Goal: Task Accomplishment & Management: Use online tool/utility

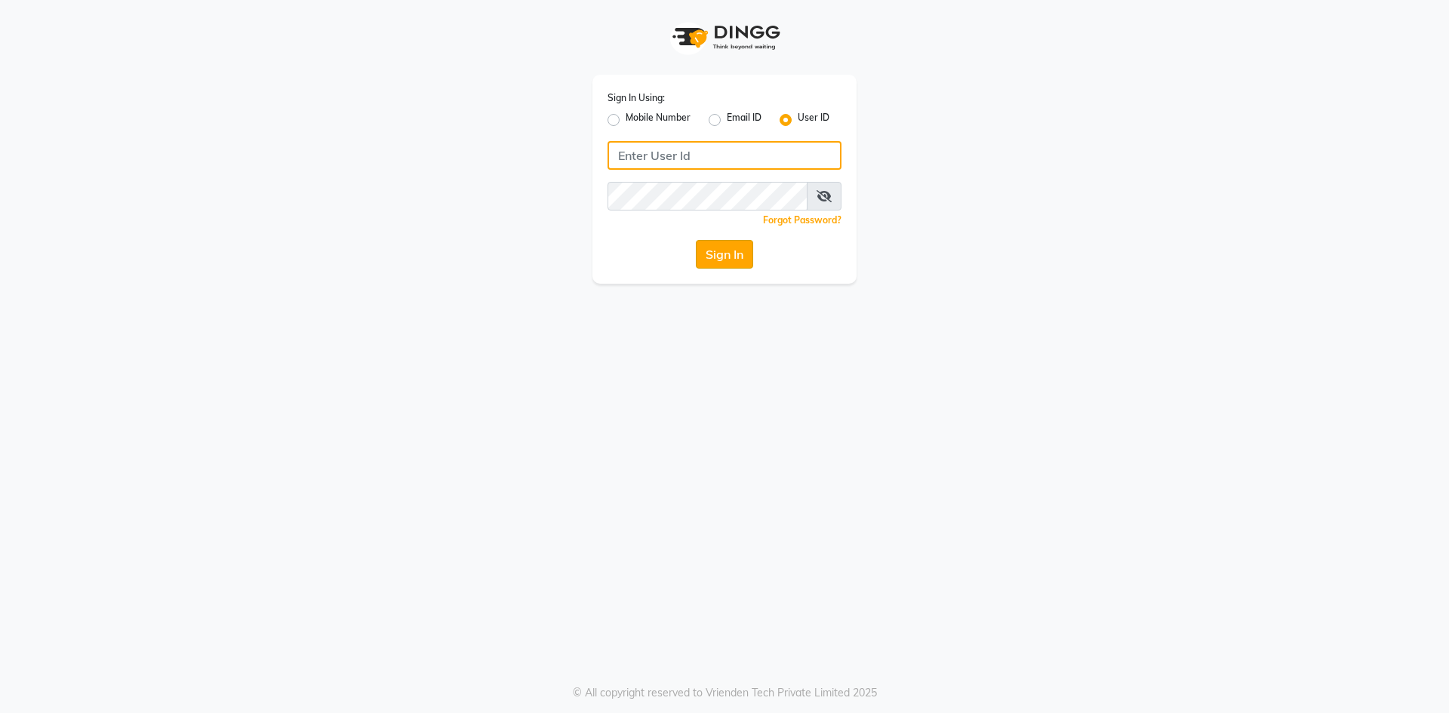
type input "e3750-01"
click at [740, 253] on button "Sign In" at bounding box center [724, 254] width 57 height 29
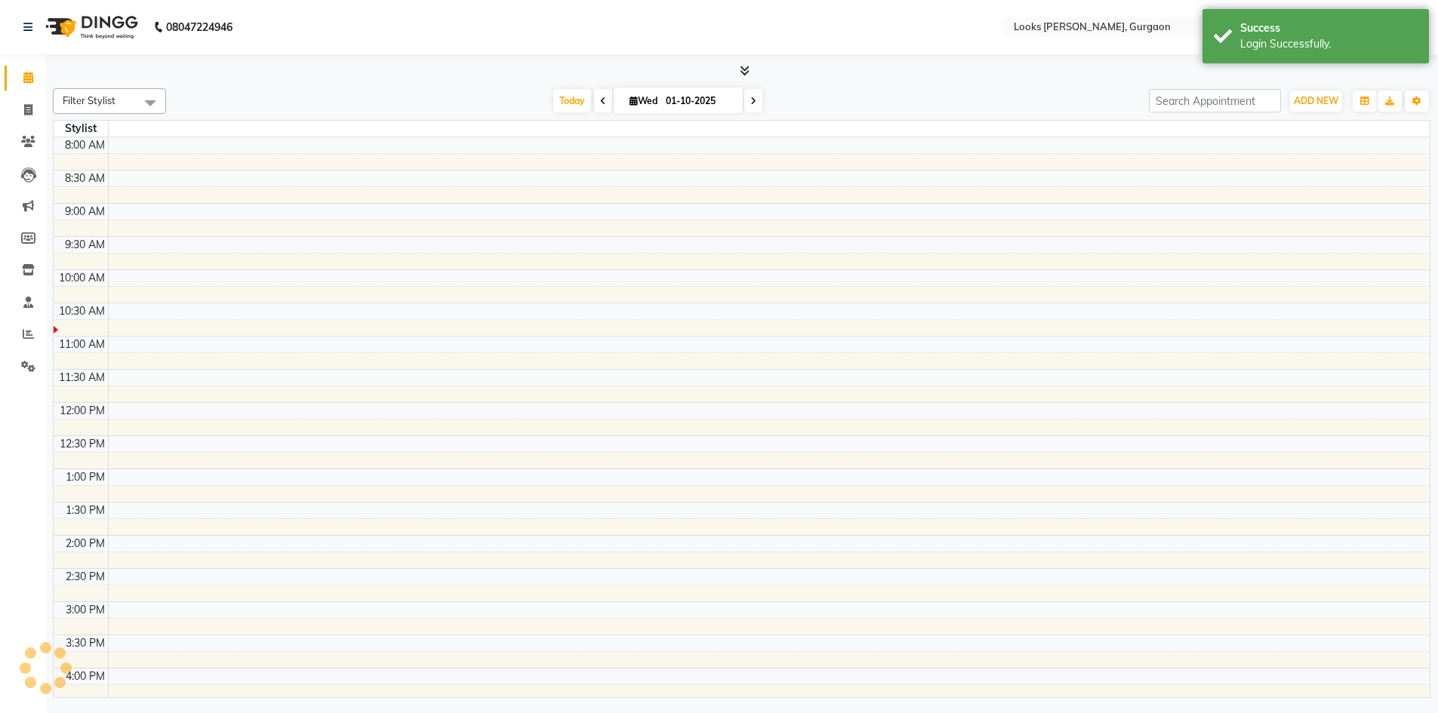
select select "en"
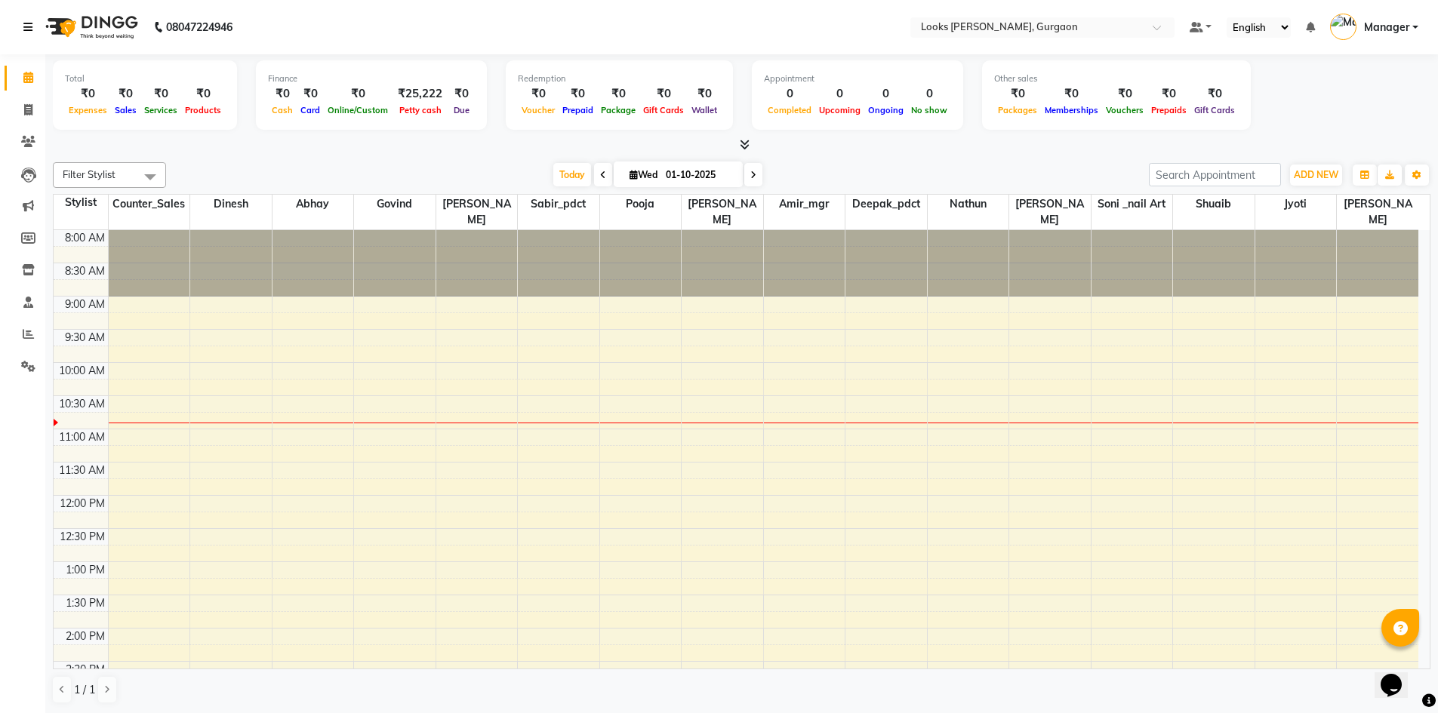
click at [31, 27] on icon at bounding box center [27, 27] width 9 height 11
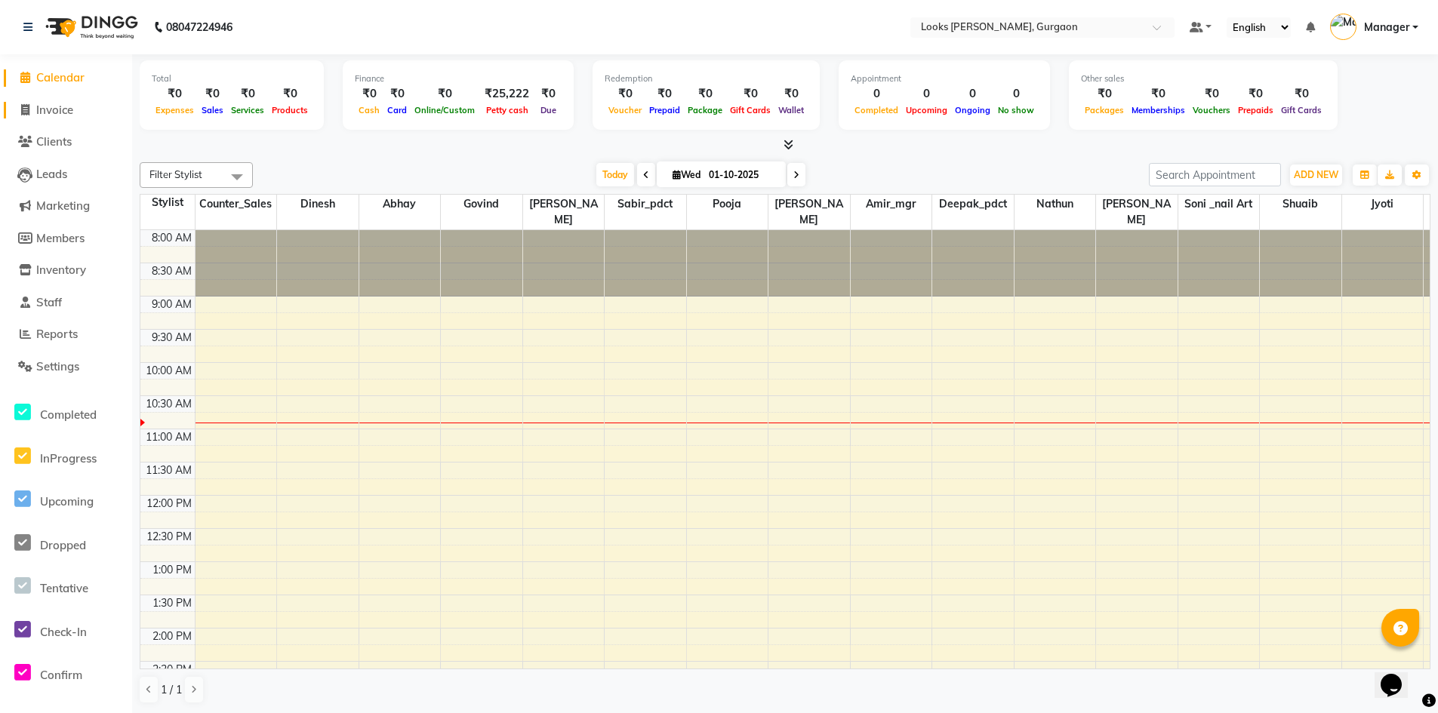
click at [62, 112] on span "Invoice" at bounding box center [54, 110] width 37 height 14
select select "service"
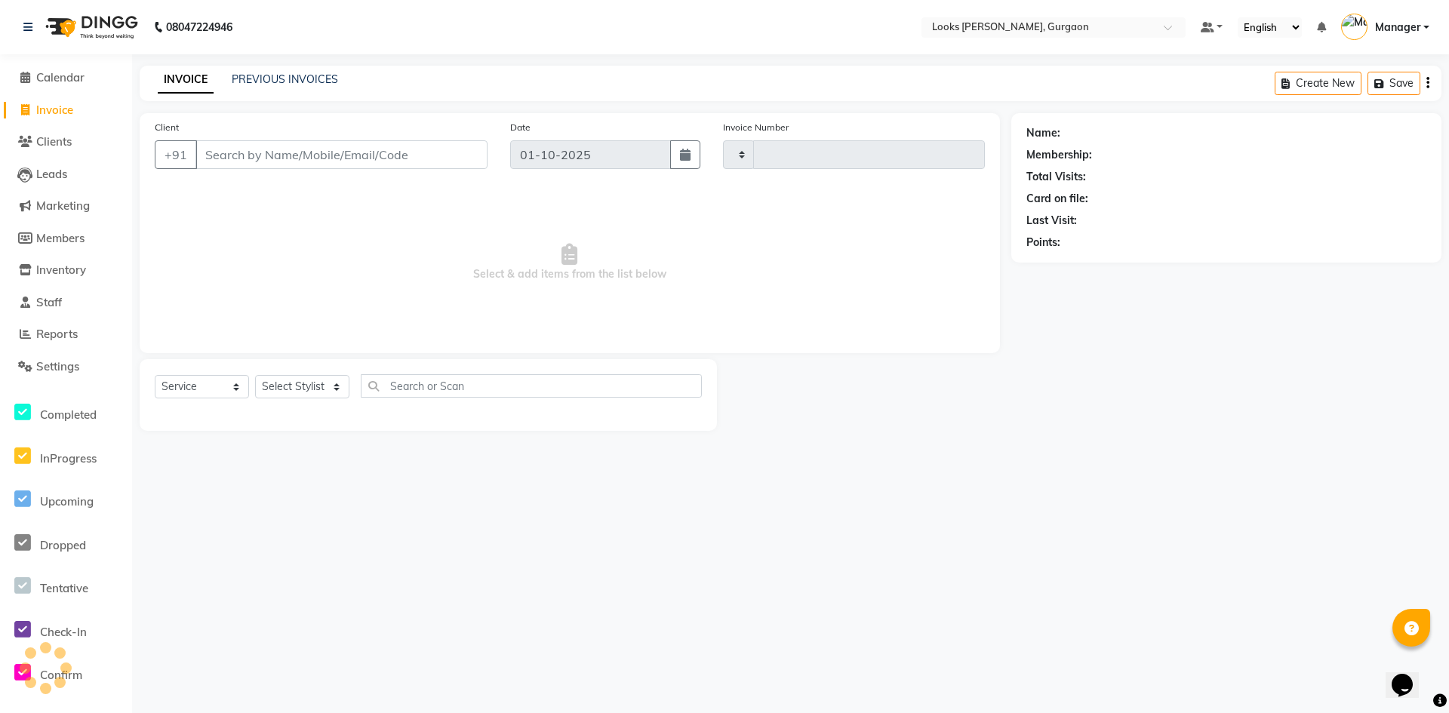
type input "1959"
select select "8452"
click at [276, 77] on link "PREVIOUS INVOICES" at bounding box center [285, 79] width 106 height 14
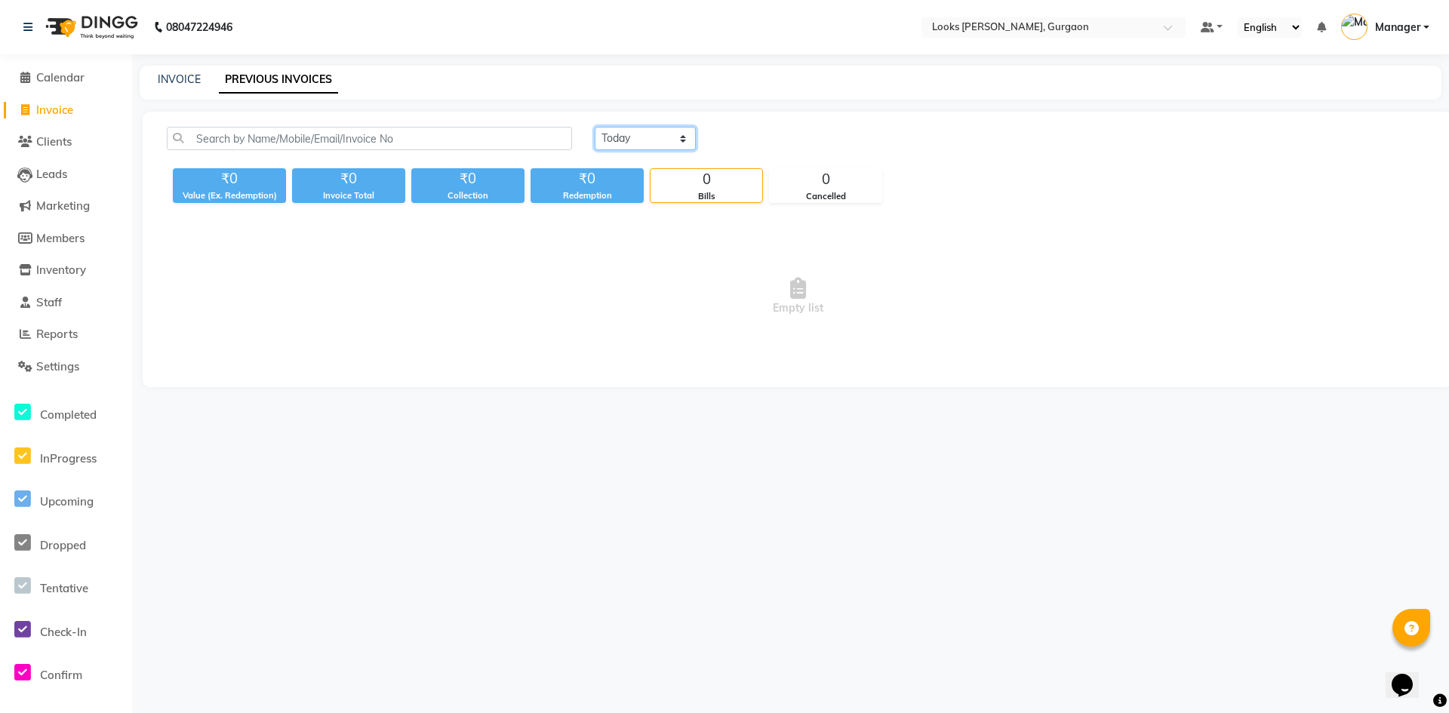
click at [663, 134] on select "[DATE] [DATE] Custom Range" at bounding box center [645, 138] width 101 height 23
select select "[DATE]"
click at [595, 127] on select "[DATE] [DATE] Custom Range" at bounding box center [645, 138] width 101 height 23
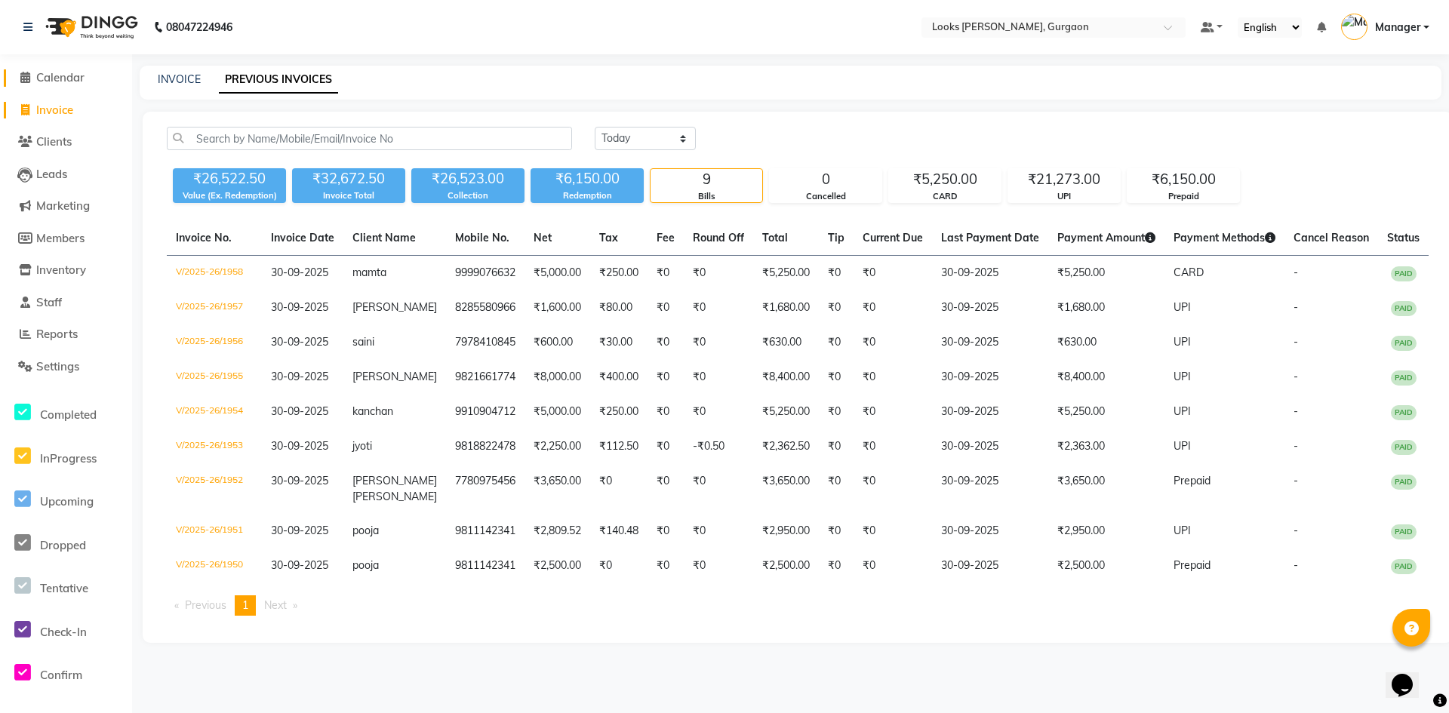
click at [64, 80] on span "Calendar" at bounding box center [60, 77] width 48 height 14
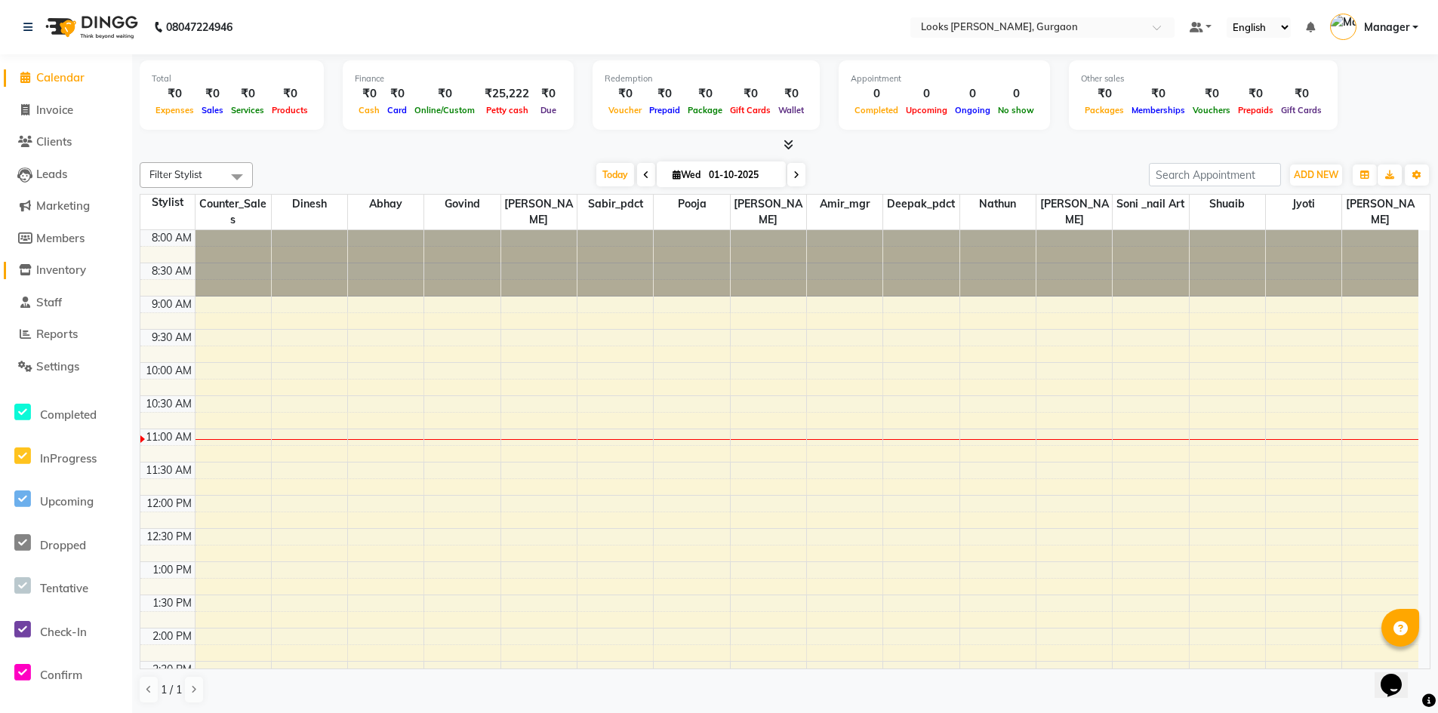
click at [57, 272] on span "Inventory" at bounding box center [61, 270] width 50 height 14
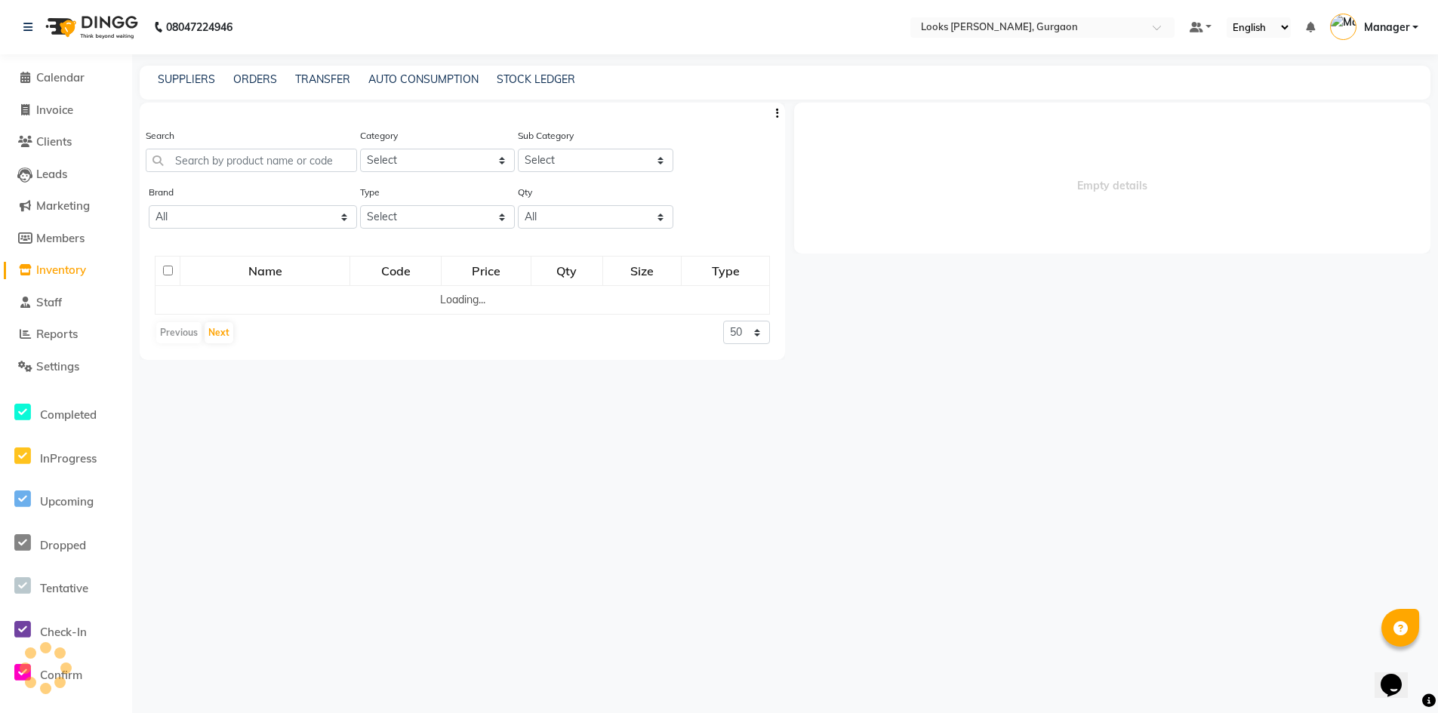
select select
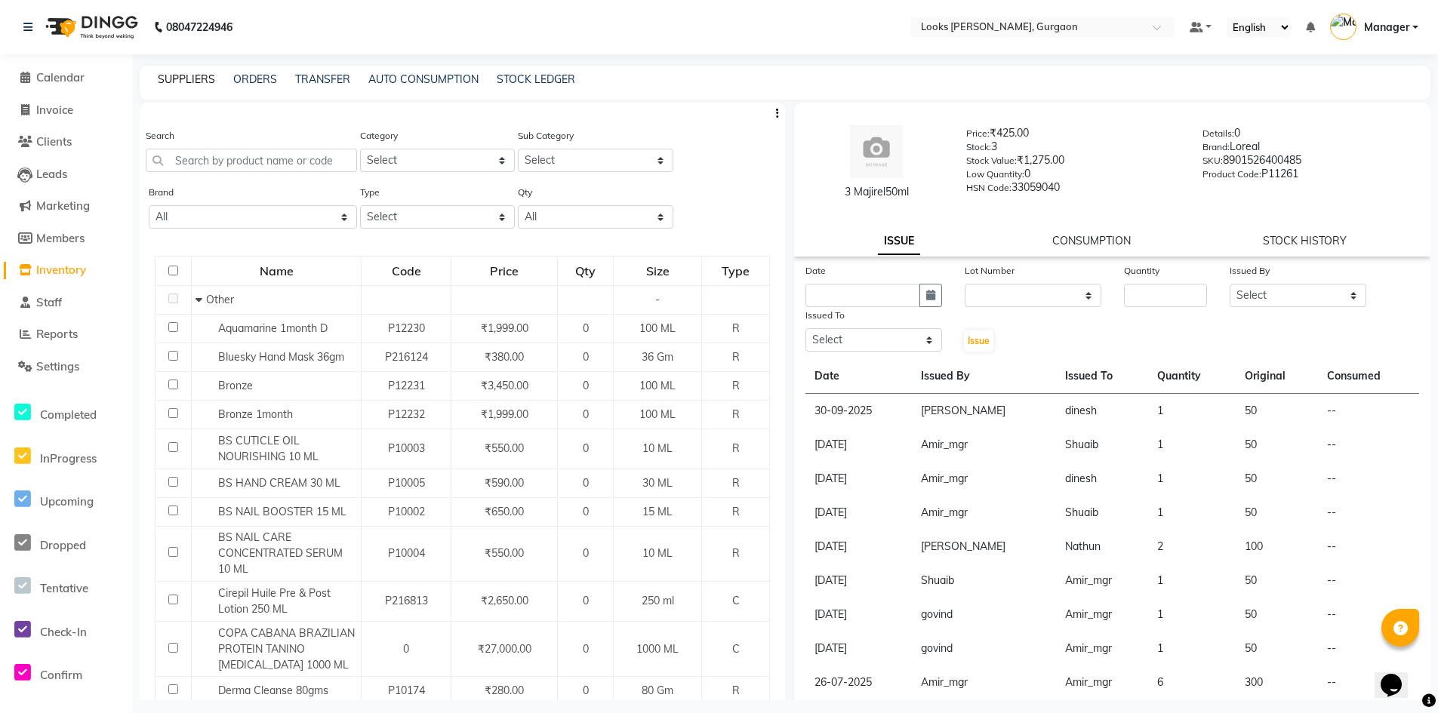
click at [191, 82] on link "SUPPLIERS" at bounding box center [186, 79] width 57 height 14
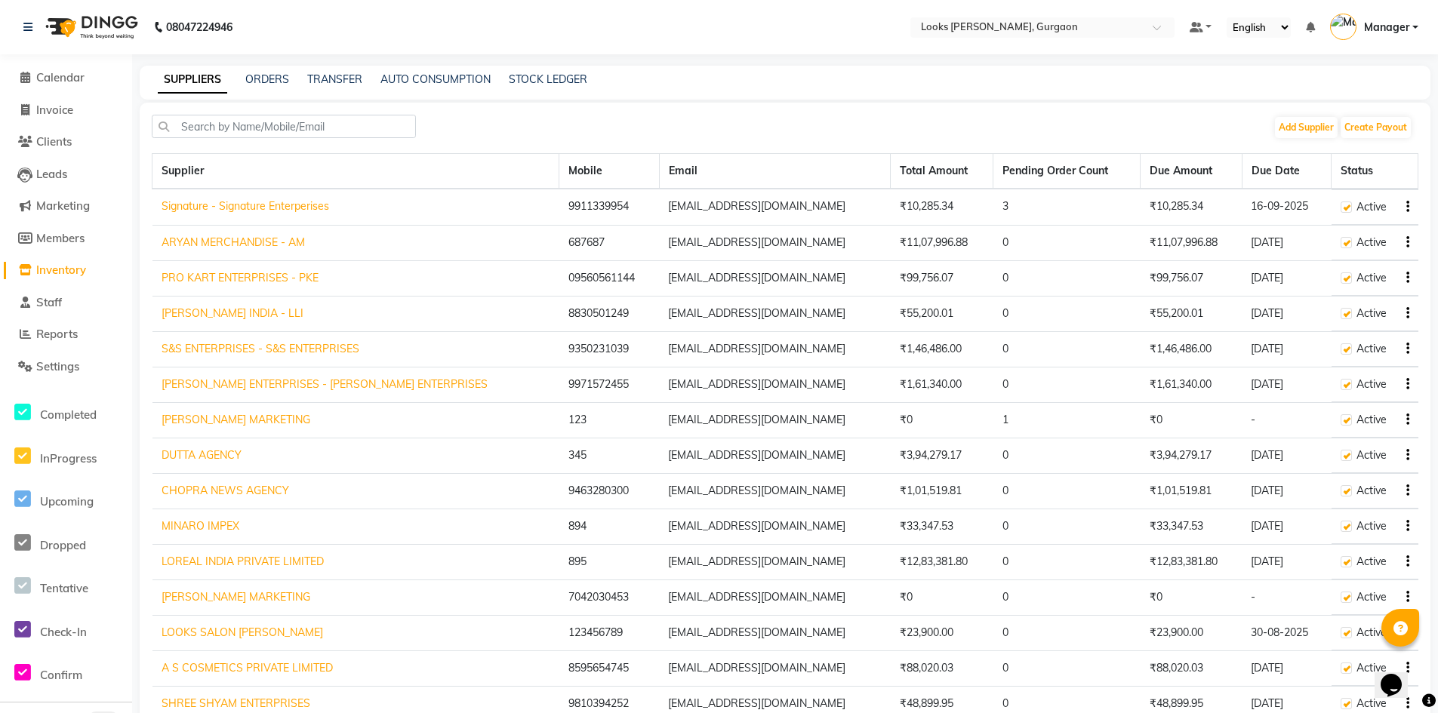
click at [239, 205] on link "Signature - Signature Enterperises" at bounding box center [246, 206] width 168 height 14
select select "4895"
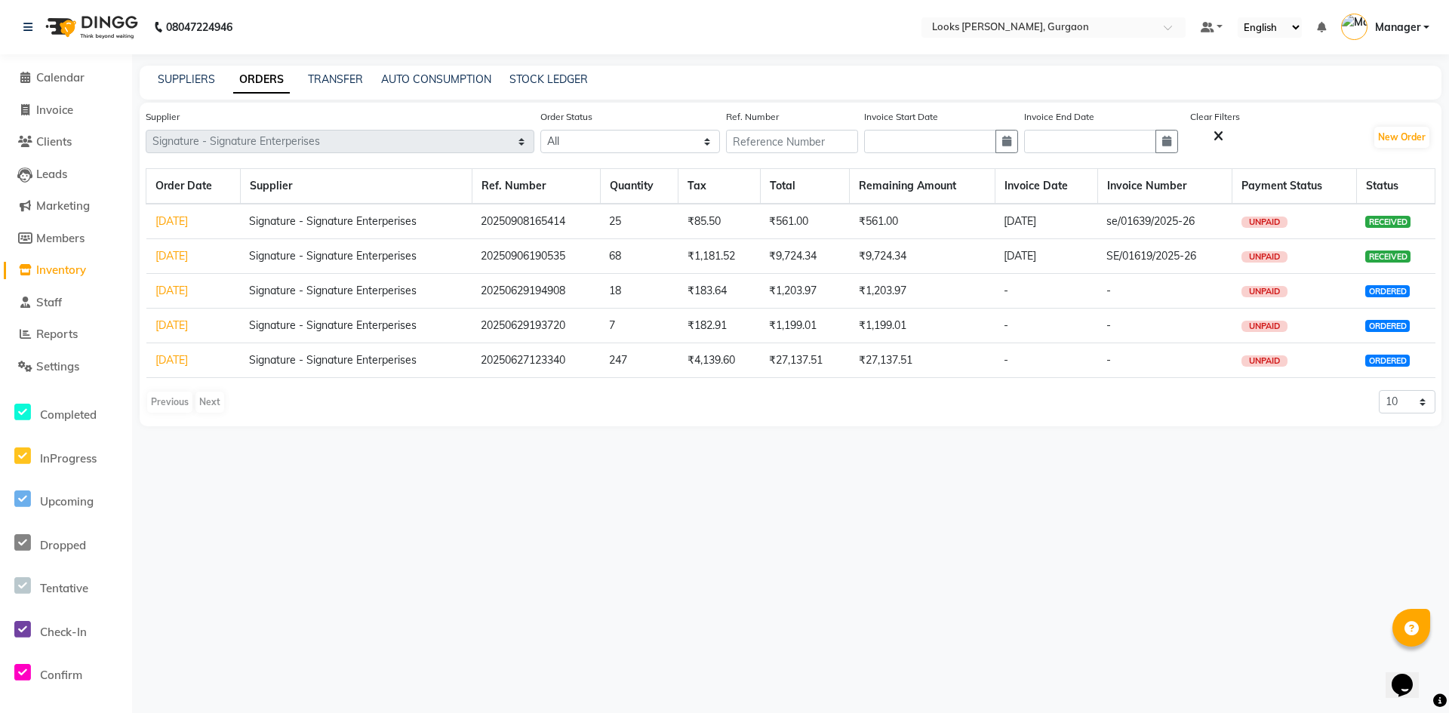
click at [188, 217] on link "[DATE]" at bounding box center [171, 221] width 32 height 14
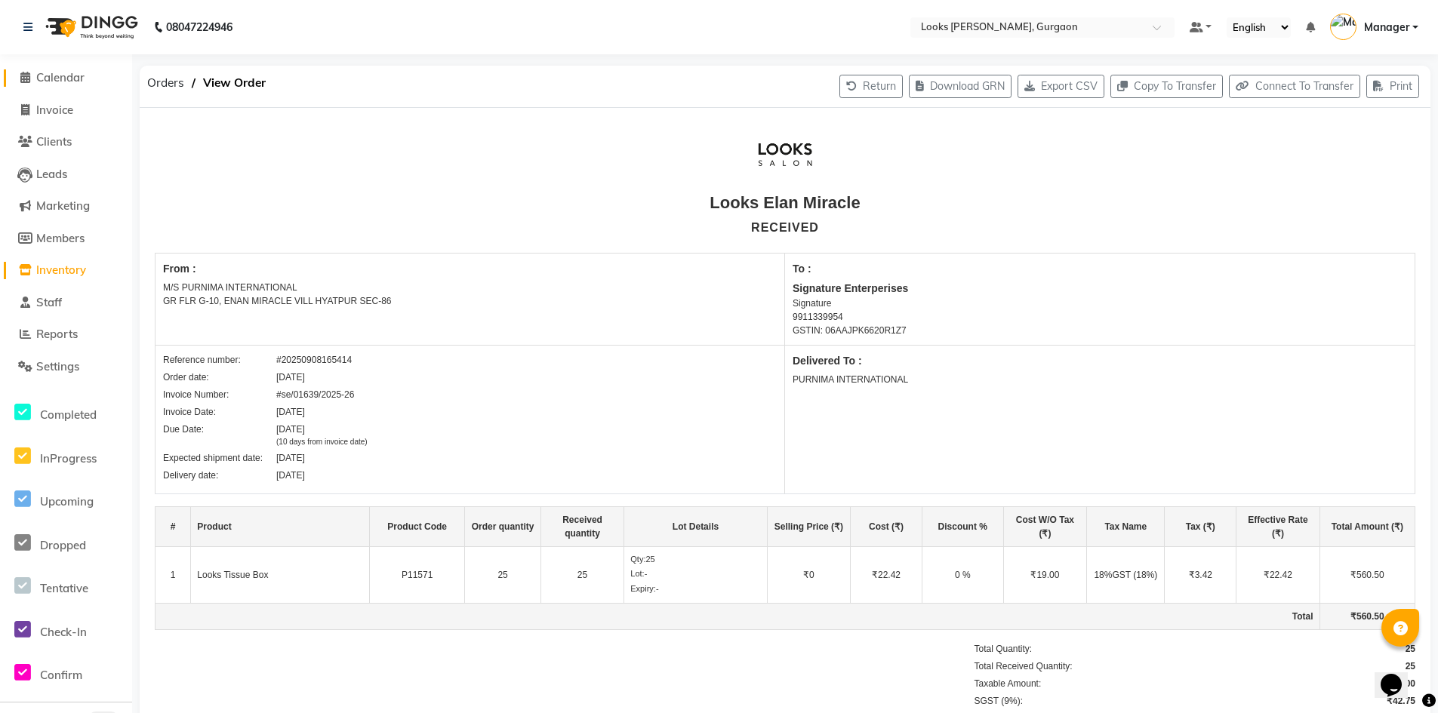
click at [58, 82] on span "Calendar" at bounding box center [60, 77] width 48 height 14
